Goal: Task Accomplishment & Management: Manage account settings

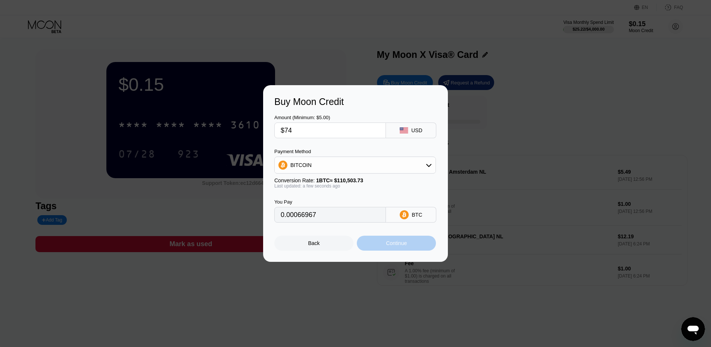
click at [390, 246] on div "Continue" at bounding box center [396, 243] width 21 height 6
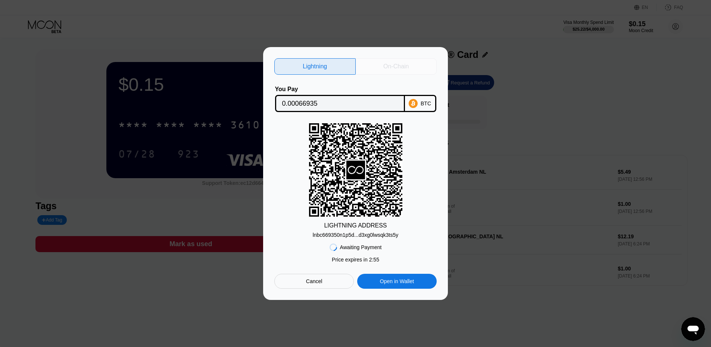
click at [380, 62] on div "On-Chain" at bounding box center [396, 66] width 81 height 16
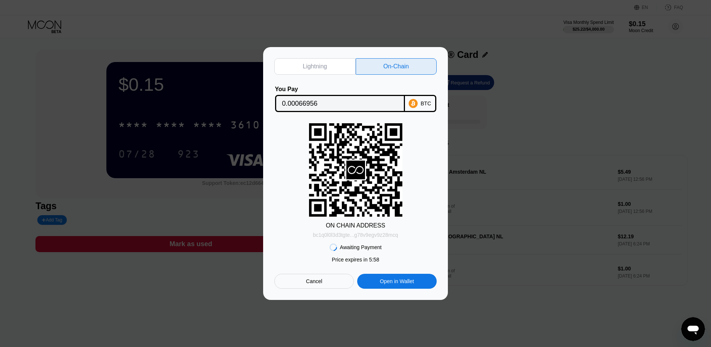
click at [394, 236] on div "bc1q0l0l3d3tgte...g78v9egv9z28mcq" at bounding box center [355, 235] width 85 height 6
click at [349, 97] on input "0.00066956" at bounding box center [340, 103] width 116 height 15
click at [342, 284] on div "Cancel" at bounding box center [314, 281] width 80 height 15
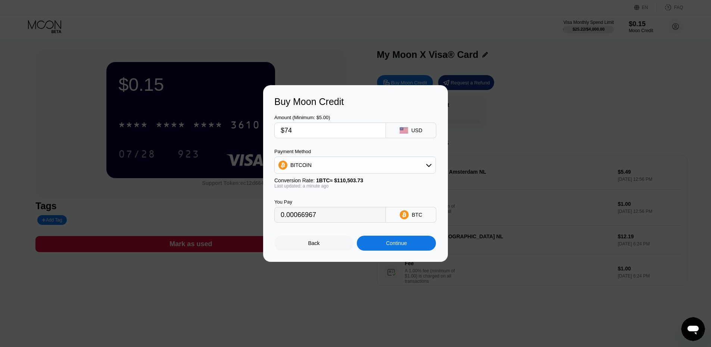
drag, startPoint x: 297, startPoint y: 133, endPoint x: 288, endPoint y: 131, distance: 9.2
click at [288, 131] on input "$74" at bounding box center [330, 130] width 99 height 15
type input "$73"
type input "0.00066062"
type input "$73.5"
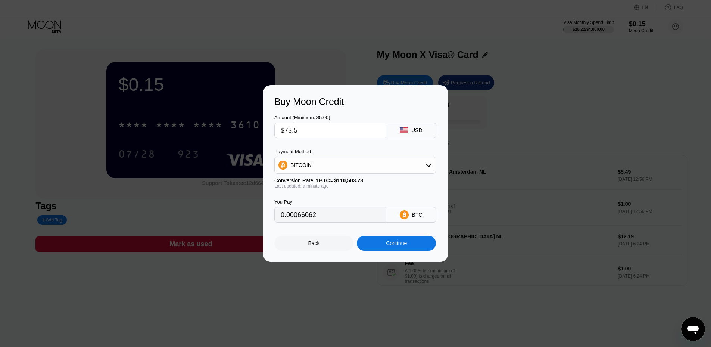
type input "0.00066514"
type input "$73.5"
click at [398, 246] on div "Continue" at bounding box center [396, 243] width 21 height 6
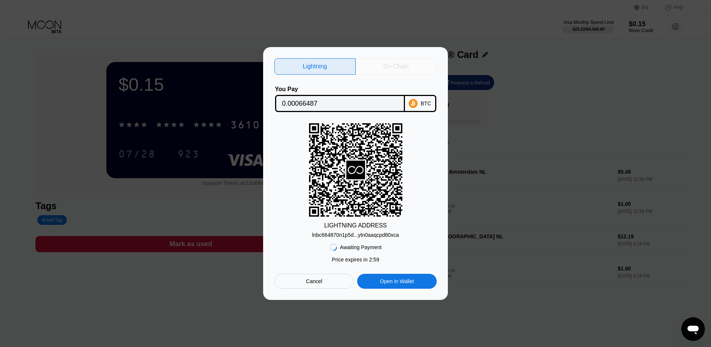
click at [392, 65] on div "On-Chain" at bounding box center [396, 66] width 25 height 7
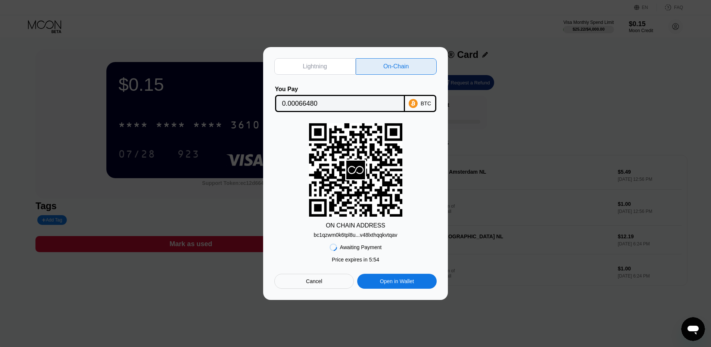
click at [363, 236] on div "bc1qzwm0k6tpl8u...v48lxthqqkvtqav" at bounding box center [356, 235] width 84 height 6
click at [320, 102] on input "0.00066480" at bounding box center [340, 103] width 116 height 15
click at [390, 238] on div "bc1qzwm0k6tpl8u...v48lxthqqkvtqav" at bounding box center [356, 235] width 84 height 6
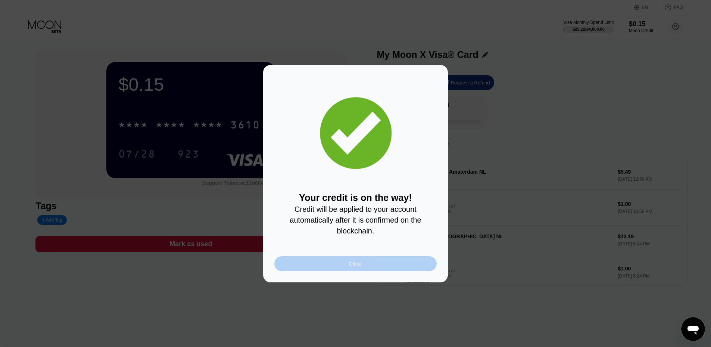
click at [406, 270] on div "Close" at bounding box center [355, 263] width 162 height 15
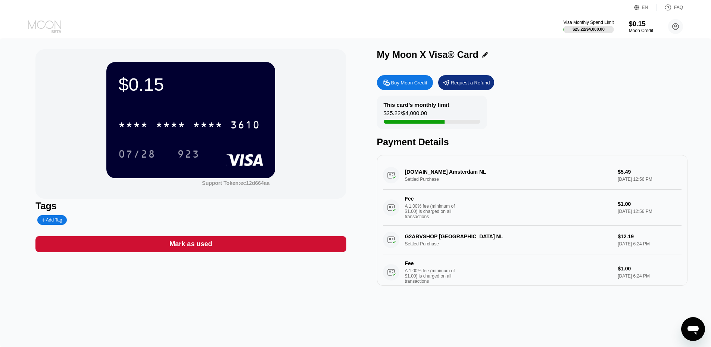
click at [34, 20] on icon at bounding box center [45, 26] width 35 height 13
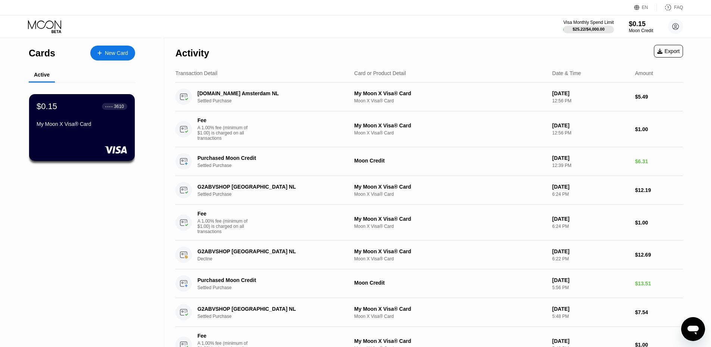
click at [51, 31] on icon at bounding box center [45, 26] width 35 height 13
click at [639, 25] on div "$0.15" at bounding box center [641, 24] width 25 height 8
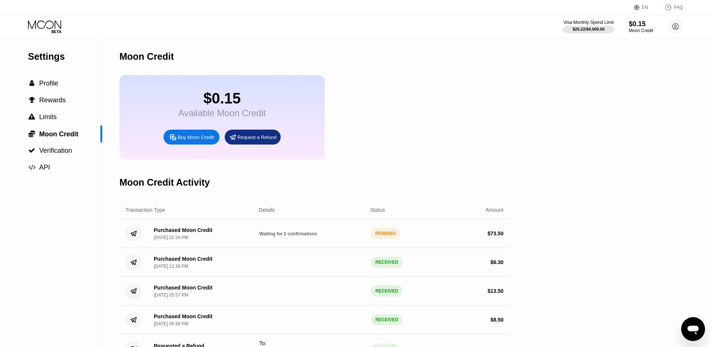
click at [46, 21] on icon at bounding box center [45, 26] width 35 height 13
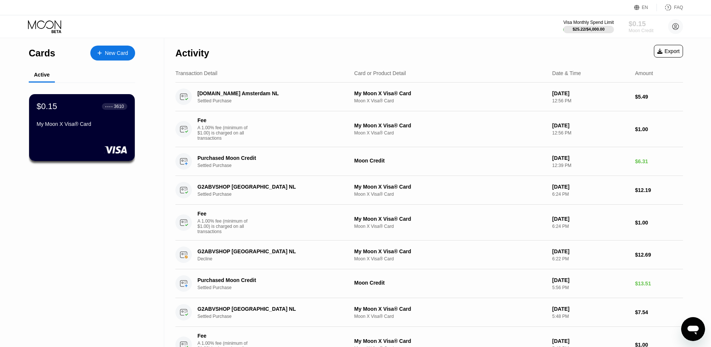
click at [631, 27] on div "$0.15" at bounding box center [641, 24] width 25 height 8
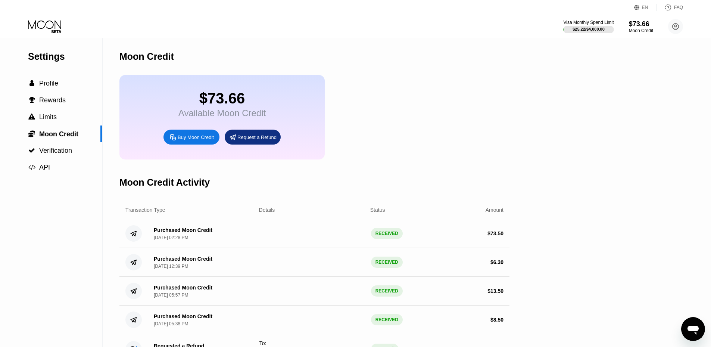
click at [45, 34] on div "Visa Monthly Spend Limit $25.22 / $4,000.00 $73.66 Moon Credit kivv svut [EMAIL…" at bounding box center [355, 26] width 711 height 22
click at [50, 24] on icon at bounding box center [45, 26] width 35 height 13
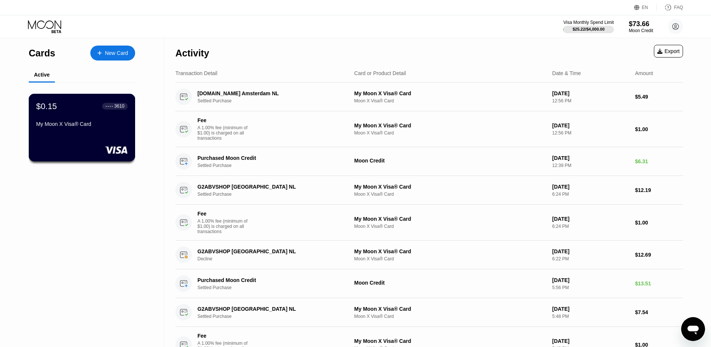
click at [102, 126] on div "My Moon X Visa® Card" at bounding box center [81, 124] width 91 height 6
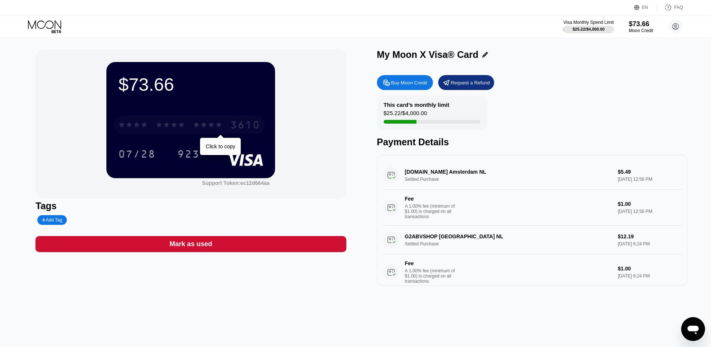
click at [169, 127] on div "* * * *" at bounding box center [171, 126] width 30 height 12
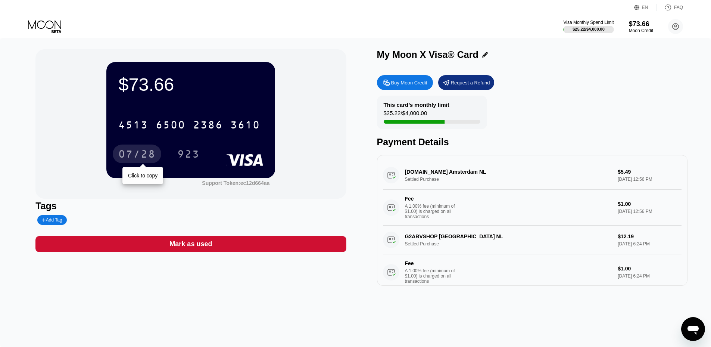
click at [141, 152] on div "07/28" at bounding box center [136, 155] width 37 height 12
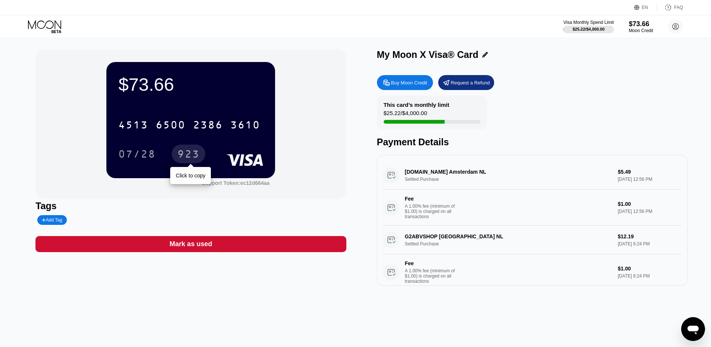
click at [188, 156] on div "923" at bounding box center [188, 155] width 22 height 12
